Goal: Information Seeking & Learning: Learn about a topic

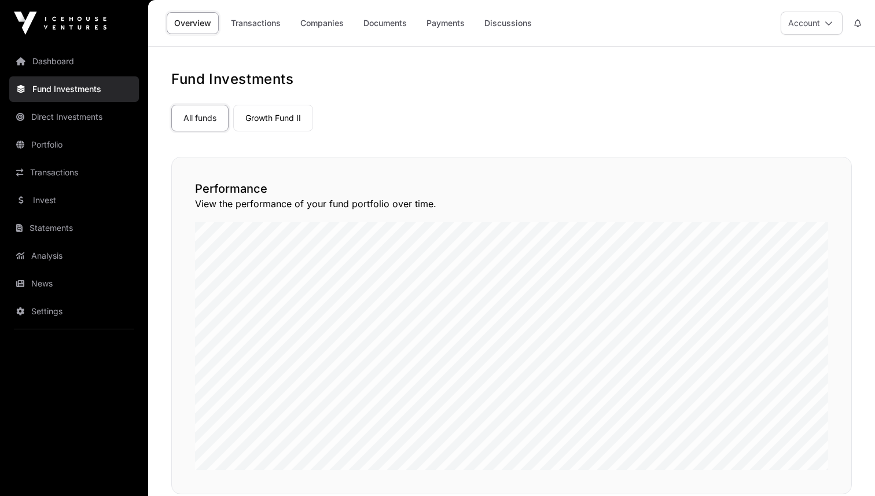
click at [47, 20] on img at bounding box center [60, 23] width 93 height 23
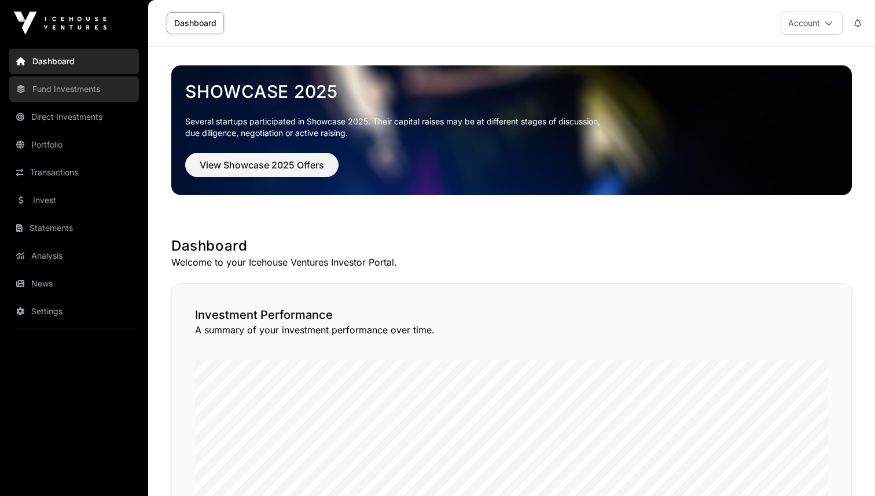
click at [82, 93] on link "Fund Investments" at bounding box center [74, 88] width 130 height 25
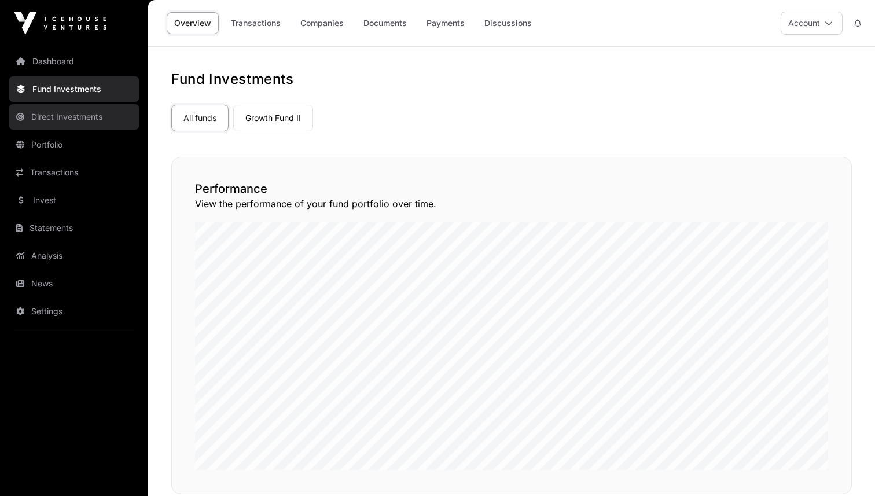
click at [82, 110] on link "Direct Investments" at bounding box center [74, 116] width 130 height 25
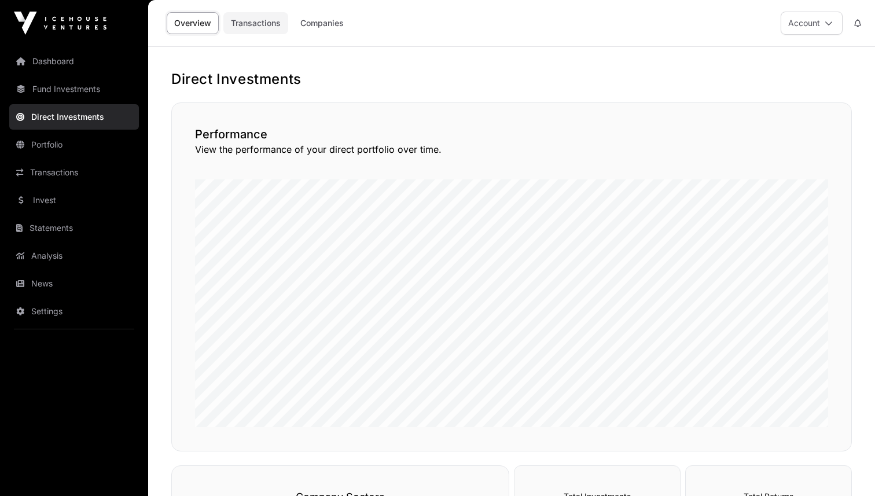
click at [245, 30] on link "Transactions" at bounding box center [255, 23] width 65 height 22
click at [333, 28] on link "Companies" at bounding box center [322, 23] width 58 height 22
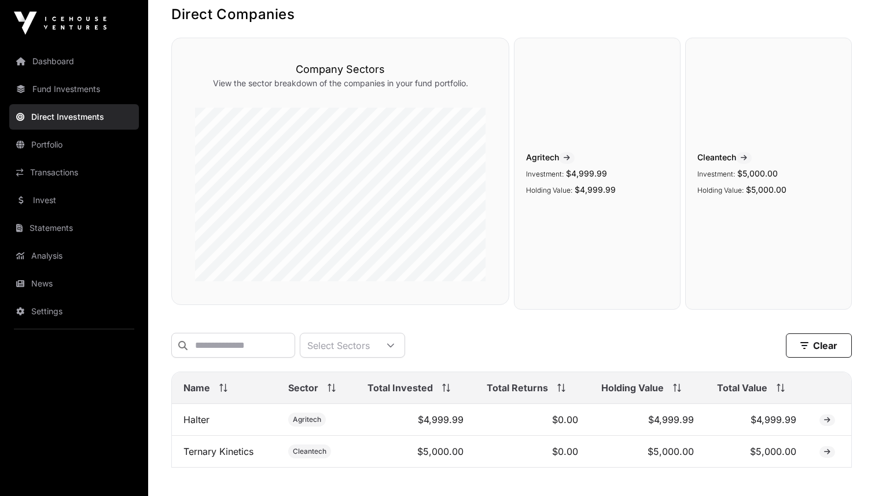
scroll to position [135, 0]
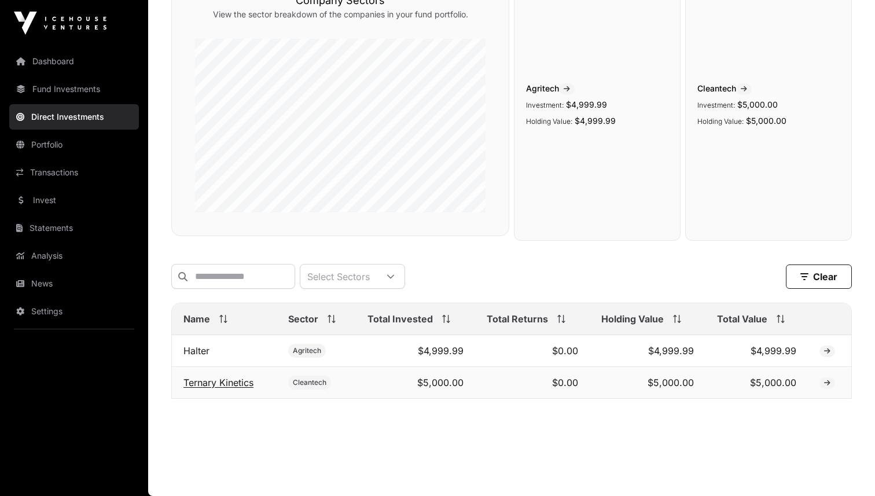
click at [224, 387] on link "Ternary Kinetics" at bounding box center [218, 383] width 70 height 12
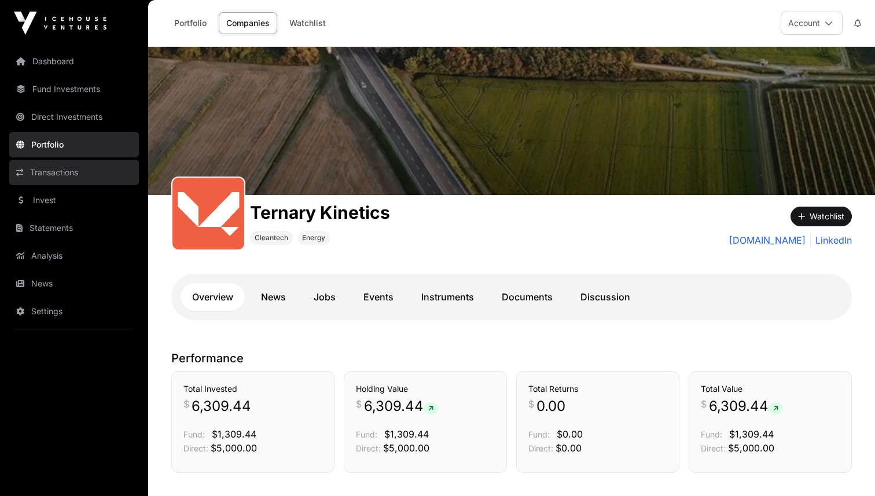
click at [90, 172] on link "Transactions" at bounding box center [74, 172] width 130 height 25
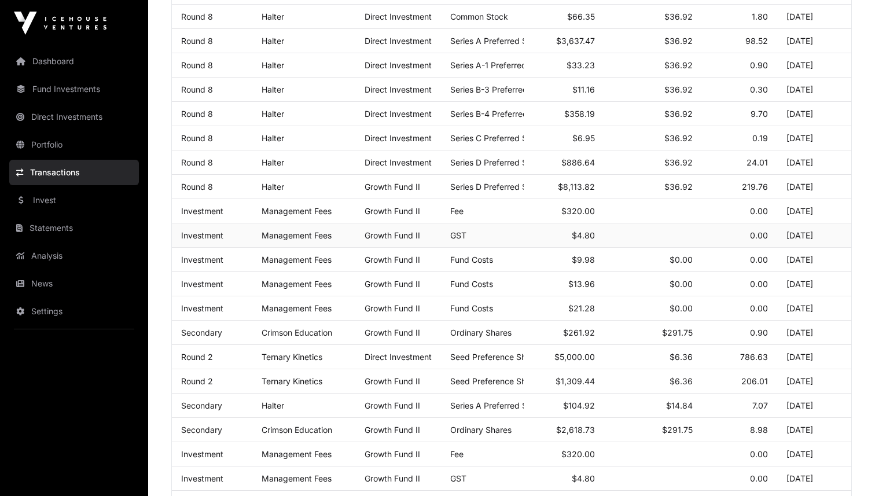
scroll to position [323, 0]
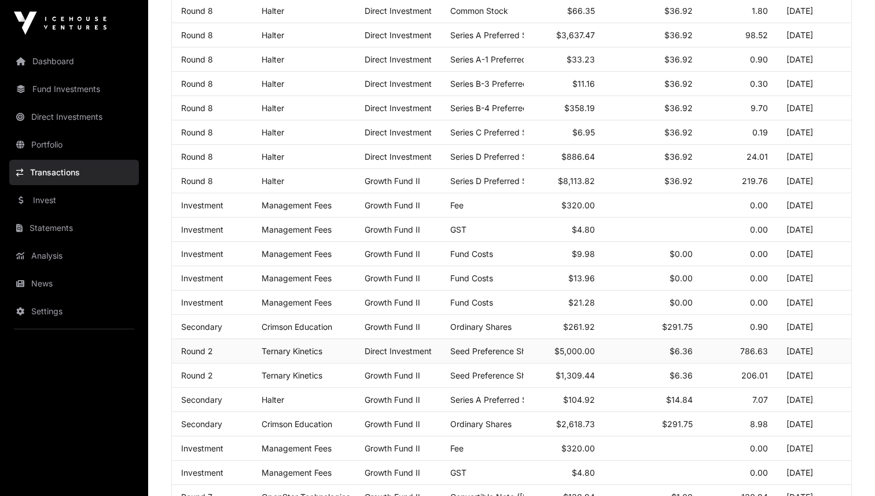
click at [499, 348] on span "Seed Preference Shares" at bounding box center [496, 351] width 92 height 10
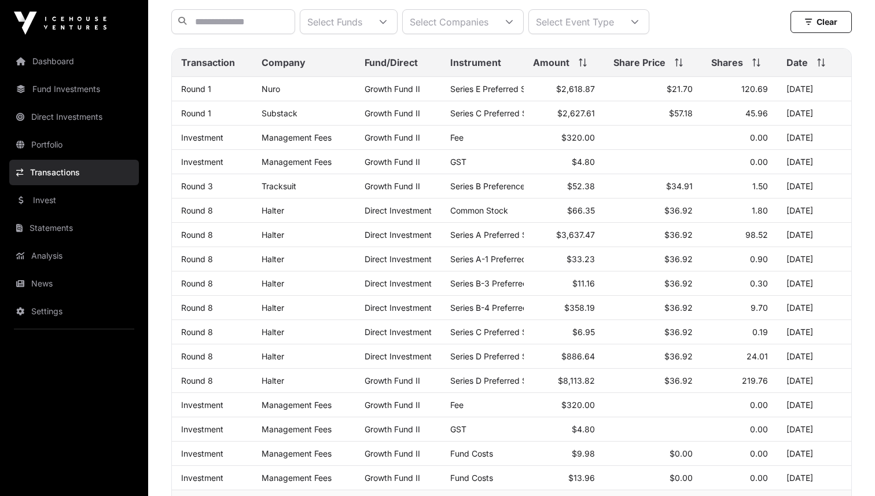
scroll to position [0, 0]
